Goal: Task Accomplishment & Management: Complete application form

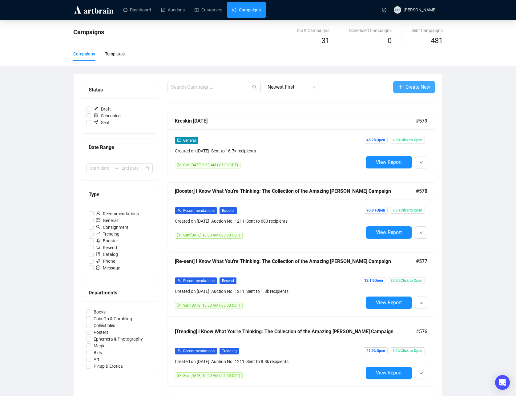
click at [402, 86] on button "Create New" at bounding box center [415, 87] width 42 height 12
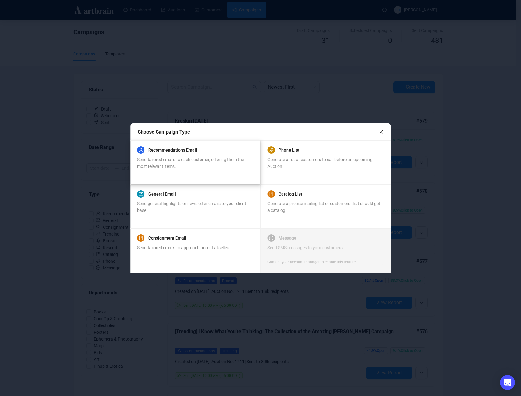
click at [167, 157] on span "Send tailored emails to each customer, offering them the most relevant items." at bounding box center [190, 163] width 107 height 12
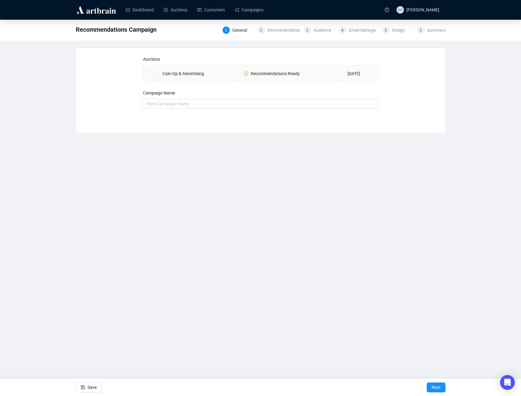
click at [150, 72] on input "checkbox" at bounding box center [150, 73] width 4 height 4
checkbox input "true"
type input "Coin-Op & Advertising Campaign"
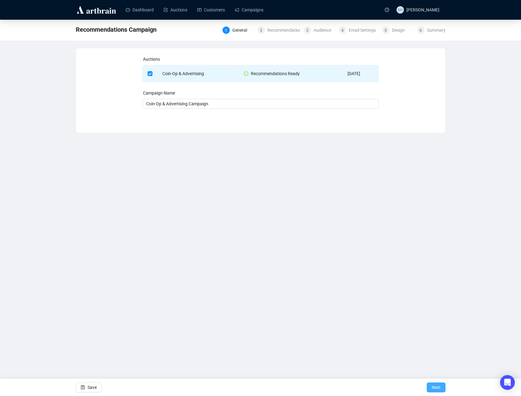
click at [438, 389] on span "Next" at bounding box center [436, 387] width 9 height 17
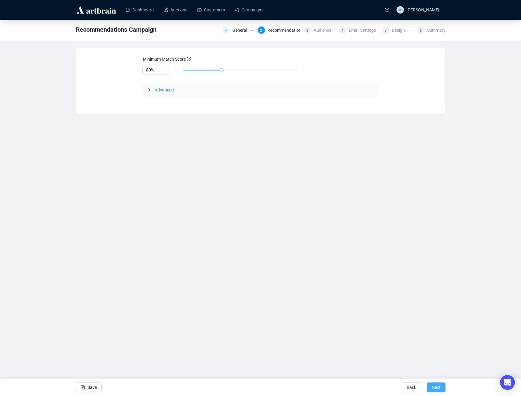
click at [432, 387] on span "Next" at bounding box center [436, 387] width 9 height 17
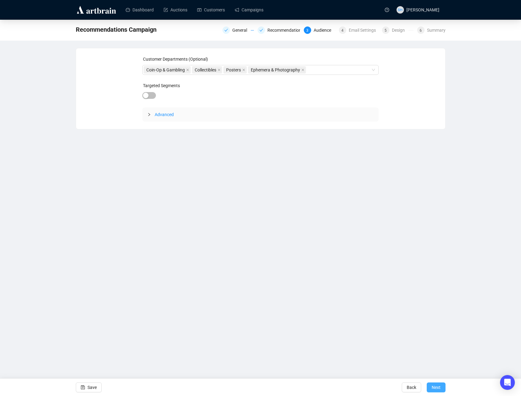
click at [435, 390] on span "Next" at bounding box center [436, 387] width 9 height 17
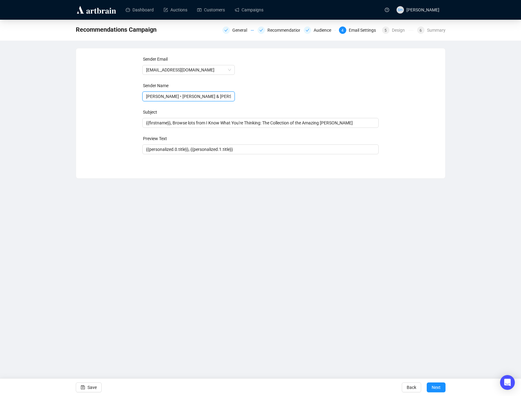
drag, startPoint x: 172, startPoint y: 96, endPoint x: 136, endPoint y: 99, distance: 36.5
click at [137, 97] on div "Sender Email [EMAIL_ADDRESS][DOMAIN_NAME] Sender Name [PERSON_NAME] • [PERSON_N…" at bounding box center [261, 109] width 354 height 106
type input "Potter & Potter Auctions"
click at [212, 122] on span "{{firstname}}, Browse lots from I Know What You're Thinking: The Collection of …" at bounding box center [260, 122] width 236 height 5
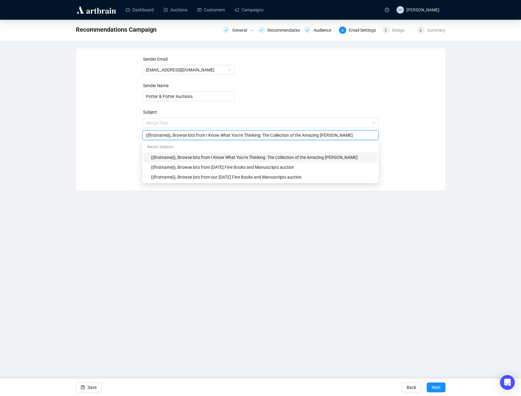
drag, startPoint x: 207, startPoint y: 136, endPoint x: 363, endPoint y: 143, distance: 156.4
click at [355, 138] on input "{{firstname}}, Browse lots from I Know What You're Thinking: The Collection of …" at bounding box center [260, 135] width 229 height 7
type input "{{firstname}}, Browse lots from our Coin-Op & Advertising auction"
click at [321, 281] on div "Dashboard Auctions Customers Campaigns SH [PERSON_NAME] Recommendations Campaig…" at bounding box center [260, 198] width 521 height 396
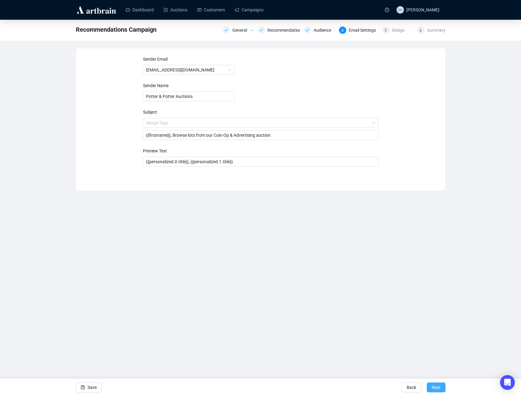
click at [434, 386] on span "Next" at bounding box center [436, 387] width 9 height 17
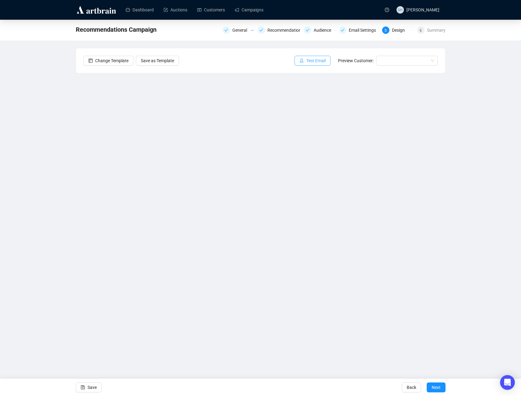
click at [307, 61] on span "Test Email" at bounding box center [315, 60] width 19 height 7
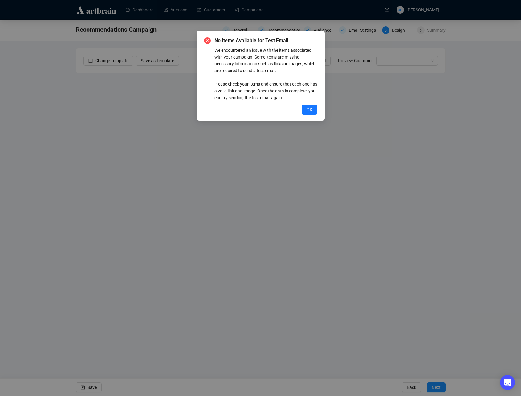
click at [305, 112] on button "OK" at bounding box center [310, 110] width 16 height 10
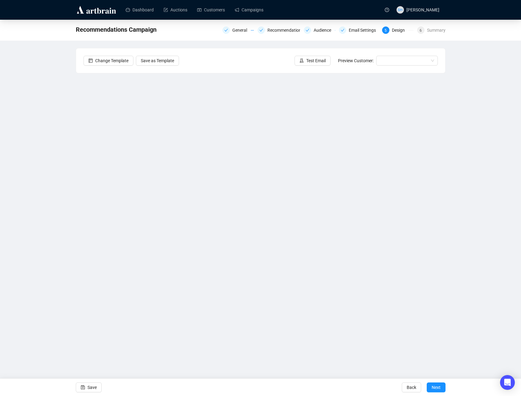
click at [497, 123] on div "Recommendations Campaign General Recommendations Audience Email Settings 5 Desi…" at bounding box center [260, 169] width 521 height 299
click at [55, 356] on div "Dashboard Auctions Customers Campaigns SH [PERSON_NAME] Recommendations Campaig…" at bounding box center [260, 198] width 521 height 396
click at [58, 360] on div "Dashboard Auctions Customers Campaigns SH [PERSON_NAME] Recommendations Campaig…" at bounding box center [260, 198] width 521 height 396
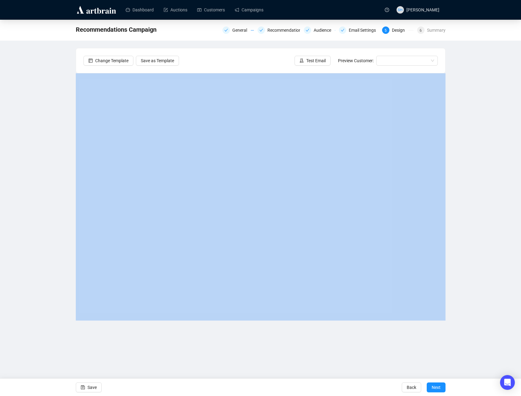
drag, startPoint x: 520, startPoint y: 383, endPoint x: 469, endPoint y: 302, distance: 95.5
click at [467, 300] on div "Recommendations Campaign General Recommendations Audience Email Settings 5 Desi…" at bounding box center [260, 169] width 521 height 299
click at [86, 389] on button "Save" at bounding box center [89, 388] width 26 height 10
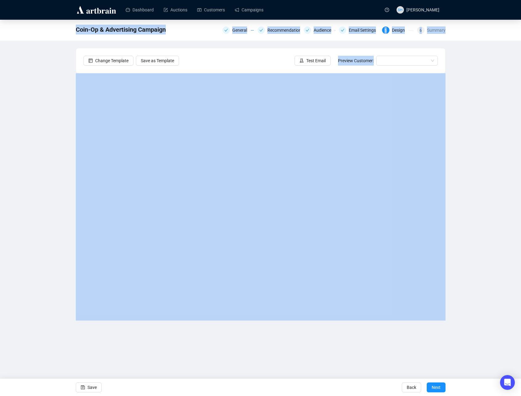
click at [141, 355] on div "Dashboard Auctions Customers Campaigns SH [PERSON_NAME] Coin-Op & Advertising C…" at bounding box center [260, 198] width 521 height 396
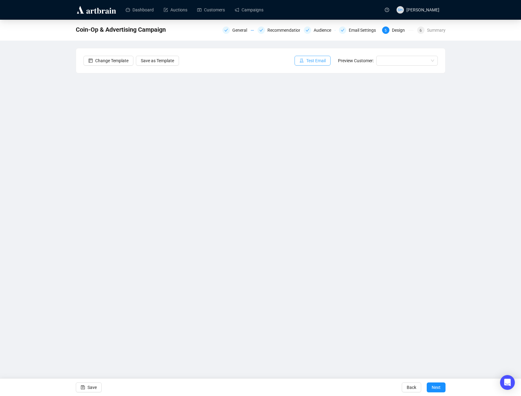
click at [306, 59] on span "Test Email" at bounding box center [315, 60] width 19 height 7
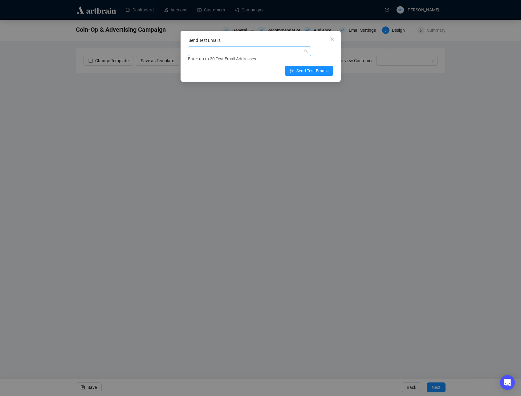
click at [197, 52] on div at bounding box center [246, 51] width 114 height 9
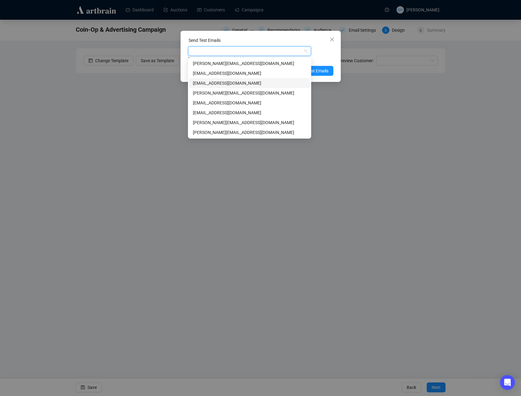
click at [198, 83] on div "[EMAIL_ADDRESS][DOMAIN_NAME]" at bounding box center [249, 83] width 113 height 7
click at [318, 71] on span "Send Test Emails" at bounding box center [312, 70] width 32 height 7
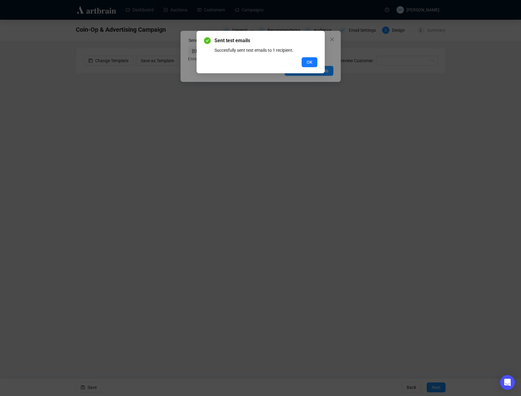
click at [301, 70] on div "Sent test emails Succesfully sent test emails to 1 recipient. OK" at bounding box center [261, 52] width 128 height 43
click at [307, 60] on span "OK" at bounding box center [310, 62] width 6 height 7
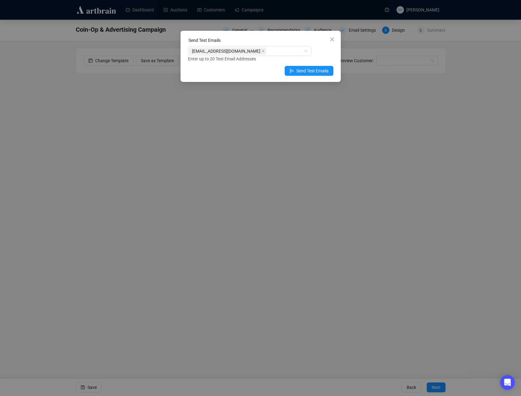
click at [330, 38] on icon "close" at bounding box center [332, 40] width 4 height 4
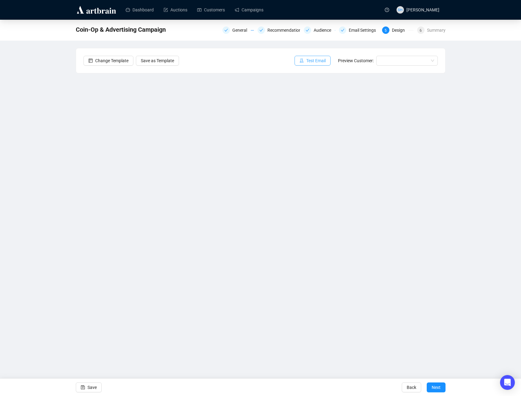
click at [309, 58] on span "Test Email" at bounding box center [315, 60] width 19 height 7
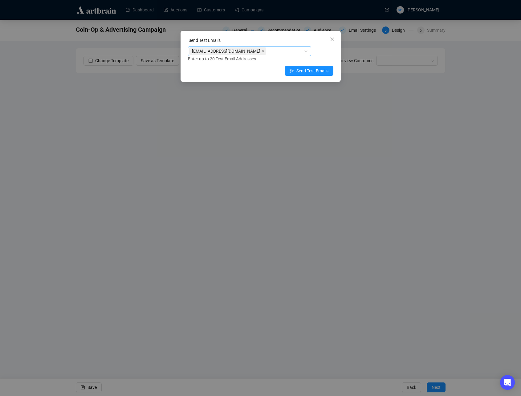
click at [262, 51] on icon "close" at bounding box center [263, 51] width 3 height 3
click at [230, 52] on div at bounding box center [246, 51] width 114 height 9
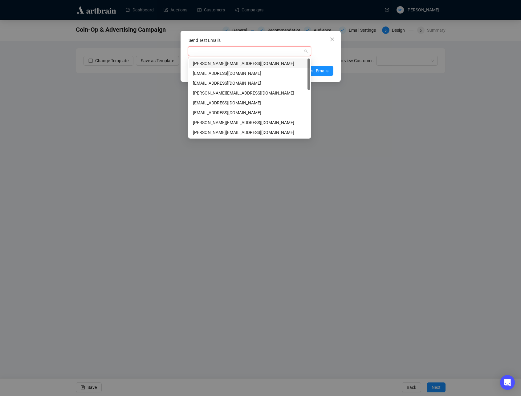
type input "g"
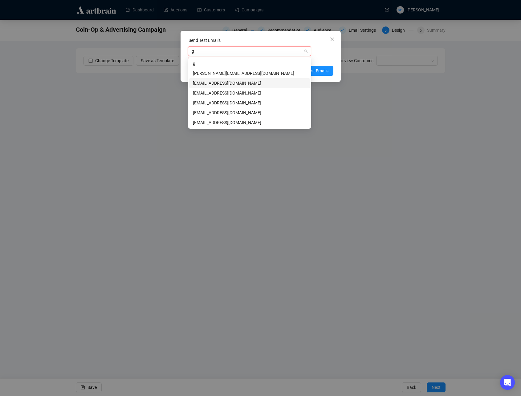
click at [211, 82] on div "[EMAIL_ADDRESS][DOMAIN_NAME]" at bounding box center [249, 83] width 113 height 7
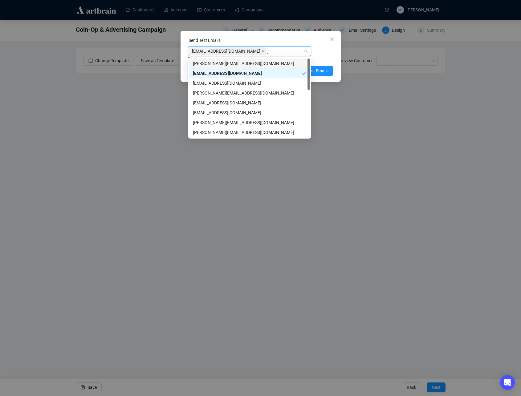
type input "jo"
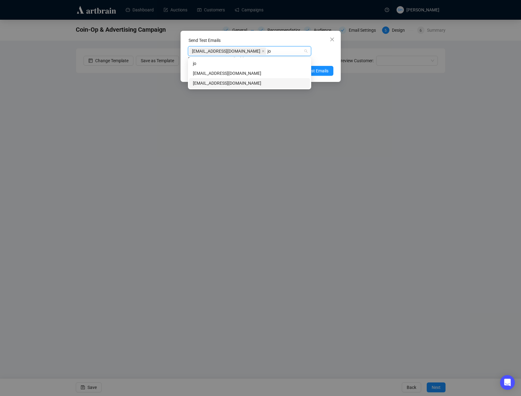
click at [219, 84] on div "[EMAIL_ADDRESS][DOMAIN_NAME]" at bounding box center [249, 83] width 113 height 7
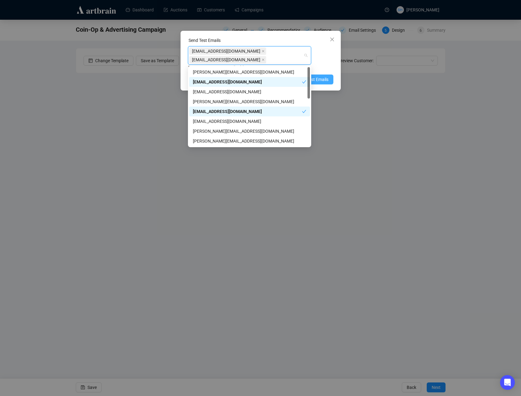
click at [319, 79] on span "Send Test Emails" at bounding box center [312, 79] width 32 height 7
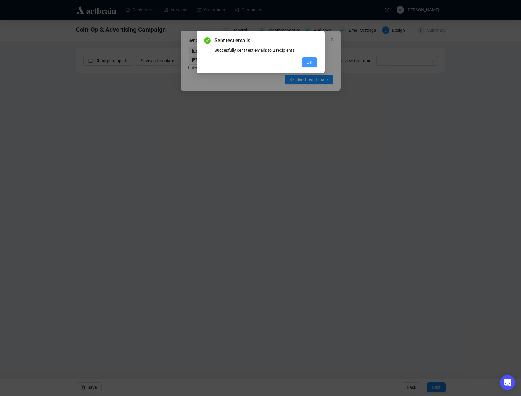
click at [310, 63] on span "OK" at bounding box center [310, 62] width 6 height 7
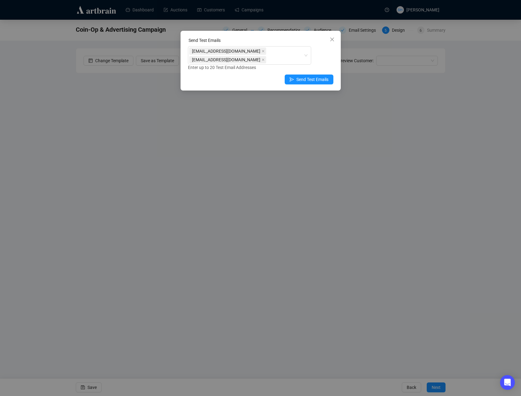
click at [332, 40] on icon "close" at bounding box center [332, 39] width 5 height 5
